Goal: Information Seeking & Learning: Understand process/instructions

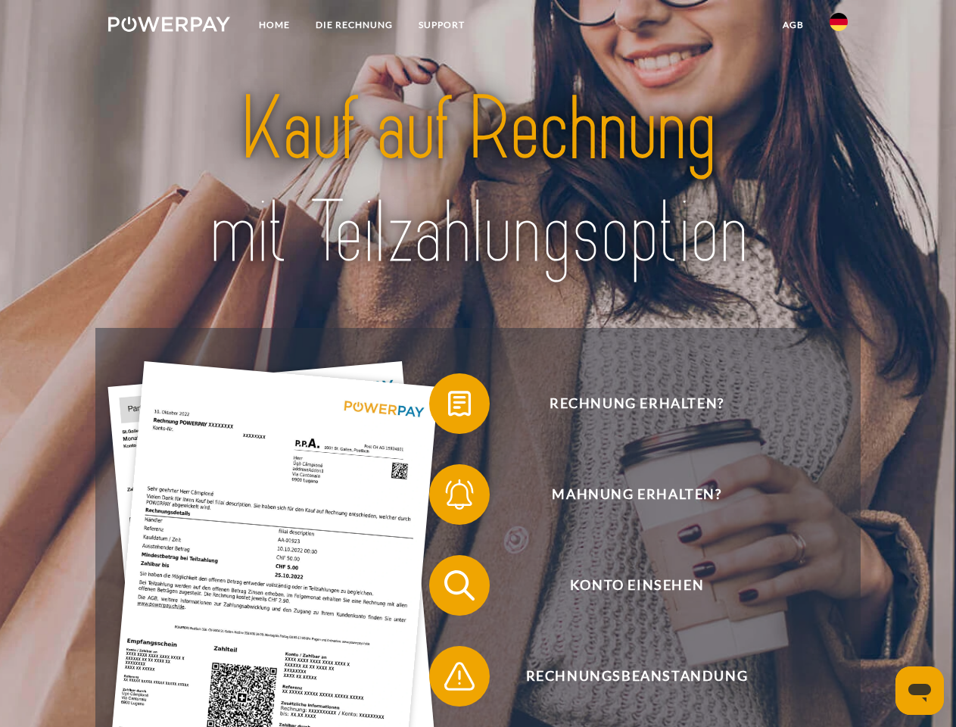
click at [169, 26] on img at bounding box center [169, 24] width 122 height 15
click at [839, 26] on img at bounding box center [839, 22] width 18 height 18
click at [793, 25] on link "agb" at bounding box center [793, 24] width 47 height 27
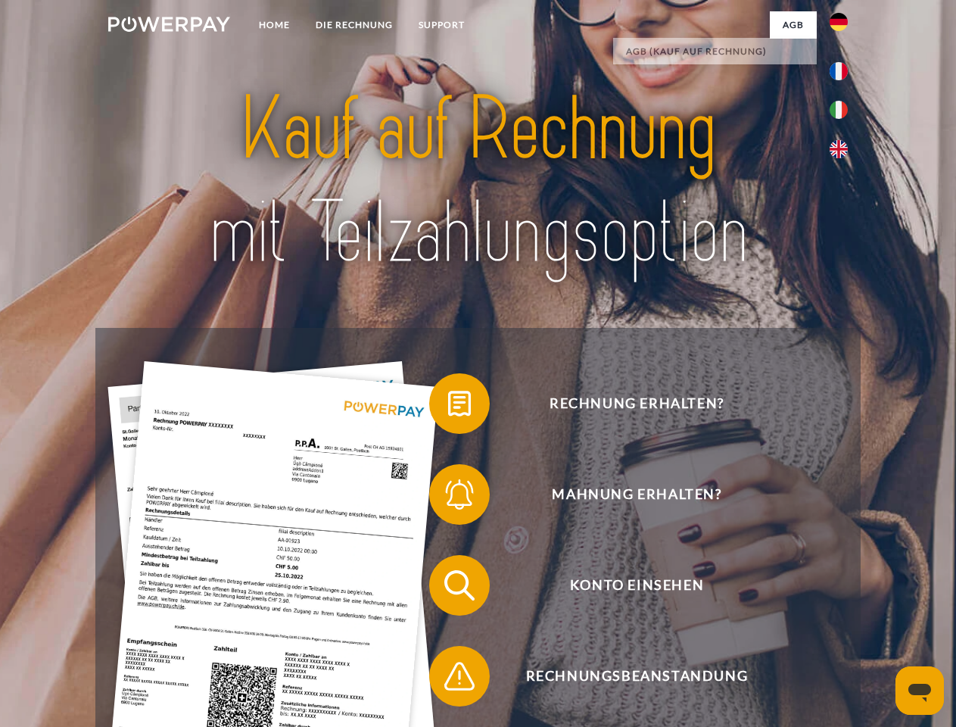
click at [448, 407] on span at bounding box center [437, 404] width 76 height 76
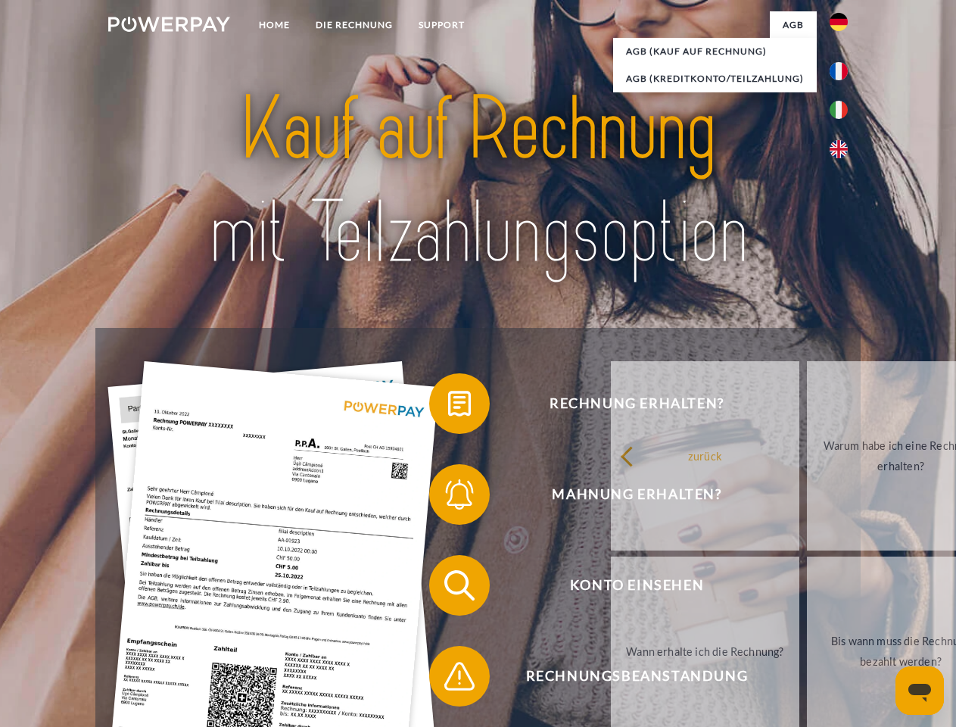
click at [448, 497] on span at bounding box center [437, 494] width 76 height 76
click at [807, 588] on link "Bis wann muss die Rechnung bezahlt werden?" at bounding box center [901, 650] width 188 height 189
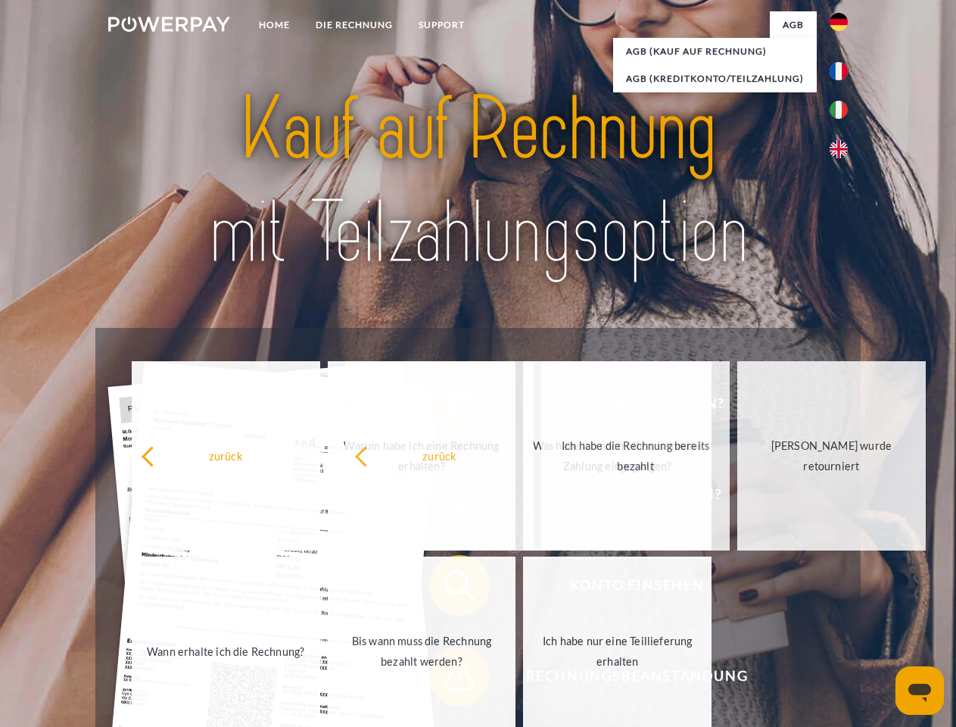
click at [448, 679] on span at bounding box center [437, 676] width 76 height 76
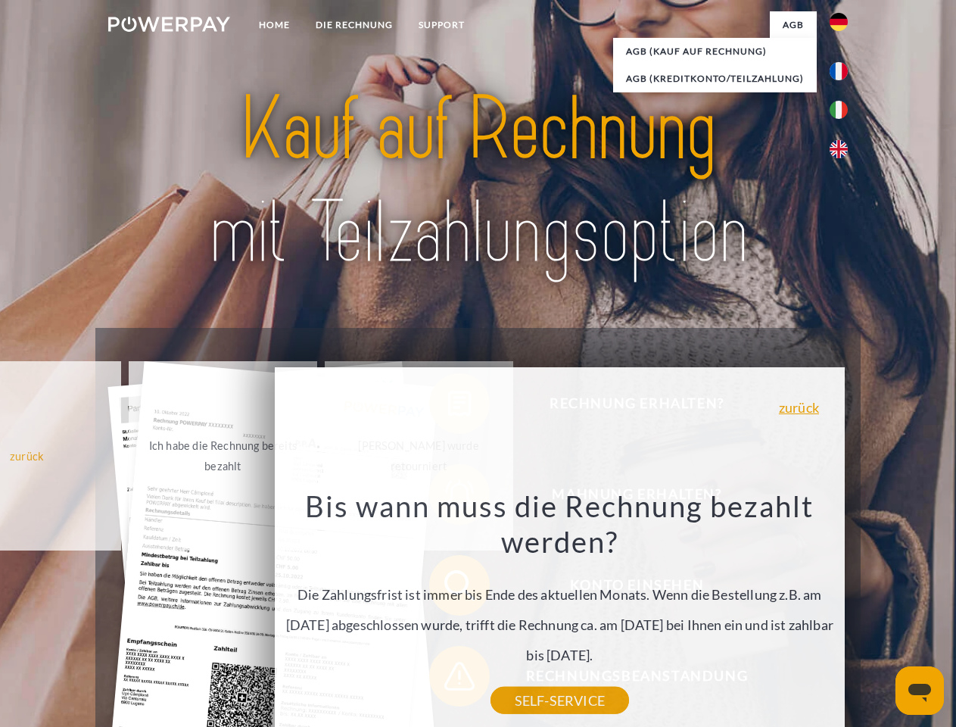
click at [920, 690] on icon "Messaging-Fenster öffnen" at bounding box center [919, 693] width 23 height 18
